Goal: Find specific page/section: Find specific page/section

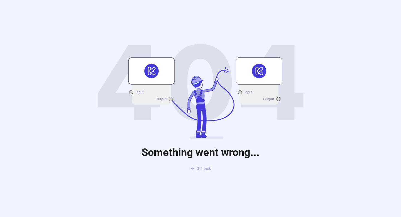
click at [197, 170] on span "Go back" at bounding box center [204, 168] width 14 height 4
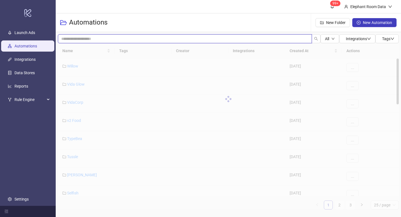
click at [185, 38] on input "search" at bounding box center [185, 38] width 254 height 9
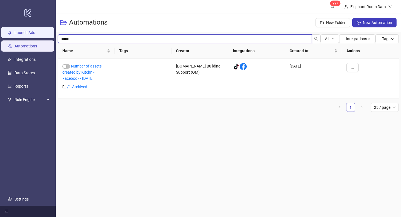
drag, startPoint x: 142, startPoint y: 41, endPoint x: 17, endPoint y: 32, distance: 125.6
click at [17, 32] on div "logo/logo-mobile Launch Ads Automations Integrations Data Stores Reports Rule E…" at bounding box center [200, 108] width 401 height 217
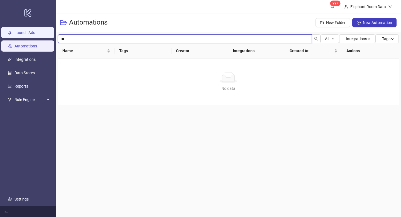
type input "*"
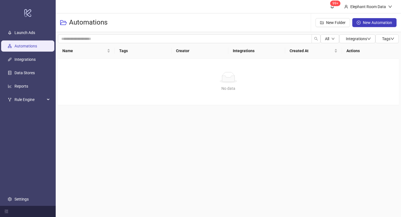
click at [98, 12] on header "99+ Elephant Room Data" at bounding box center [229, 6] width 346 height 13
click at [94, 23] on h3 "Automations" at bounding box center [88, 22] width 38 height 9
click at [35, 44] on link "Automations" at bounding box center [25, 46] width 23 height 4
click at [36, 57] on link "Integrations" at bounding box center [24, 59] width 21 height 4
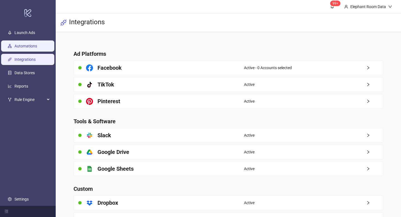
click at [37, 45] on link "Automations" at bounding box center [25, 46] width 23 height 4
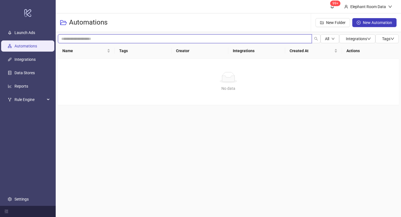
click at [124, 35] on input "search" at bounding box center [185, 38] width 254 height 9
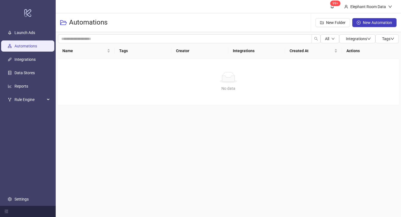
click at [143, 147] on main "99+ Elephant Room Data Automations New Folder New Automation All Integrations T…" at bounding box center [229, 108] width 346 height 217
click at [316, 37] on icon "search" at bounding box center [316, 39] width 4 height 4
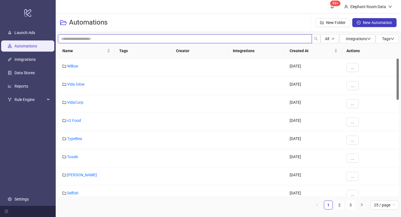
click at [193, 38] on input "search" at bounding box center [185, 38] width 254 height 9
type input "****"
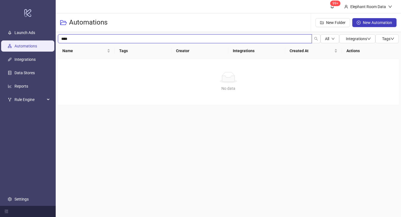
click at [66, 39] on input "****" at bounding box center [185, 38] width 254 height 9
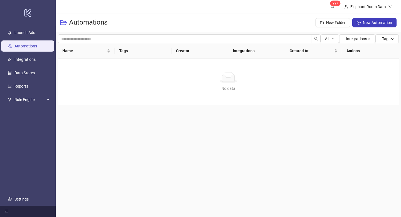
click at [171, 14] on div "Automations New Folder New Automation" at bounding box center [229, 22] width 346 height 19
click at [315, 38] on icon "search" at bounding box center [316, 39] width 4 height 4
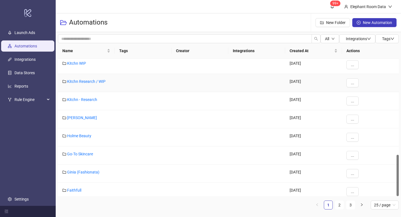
scroll to position [319, 0]
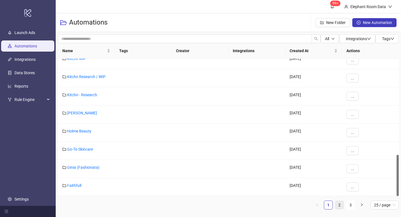
click at [338, 209] on link "2" at bounding box center [340, 205] width 8 height 8
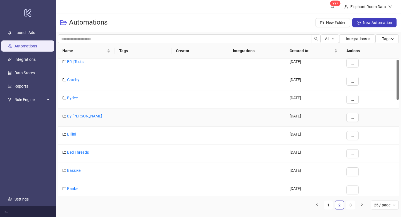
scroll to position [5, 0]
click at [81, 114] on link "By [PERSON_NAME]" at bounding box center [84, 115] width 35 height 4
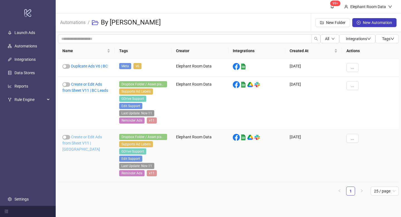
click at [84, 142] on link "Create or Edit Ads from Sheet V11 | [GEOGRAPHIC_DATA]" at bounding box center [82, 143] width 40 height 17
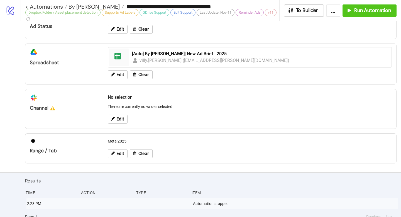
scroll to position [262, 0]
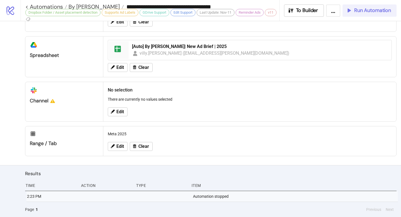
click at [348, 12] on icon "button" at bounding box center [349, 10] width 6 height 6
